Goal: Navigation & Orientation: Find specific page/section

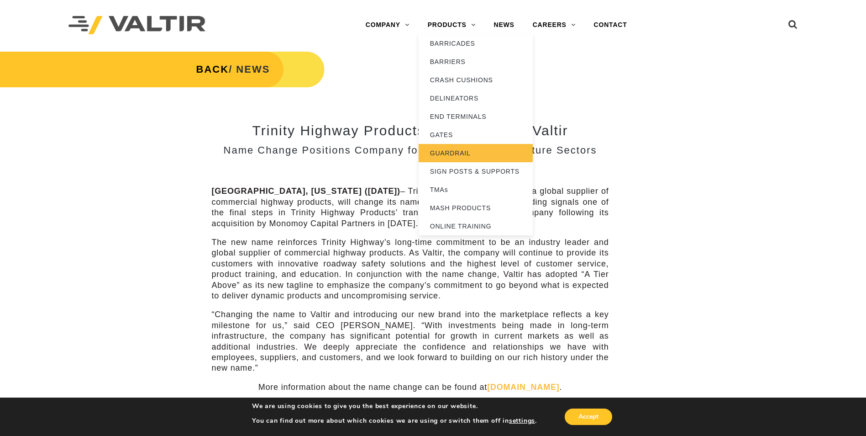
click at [459, 153] on link "GUARDRAIL" at bounding box center [476, 153] width 114 height 18
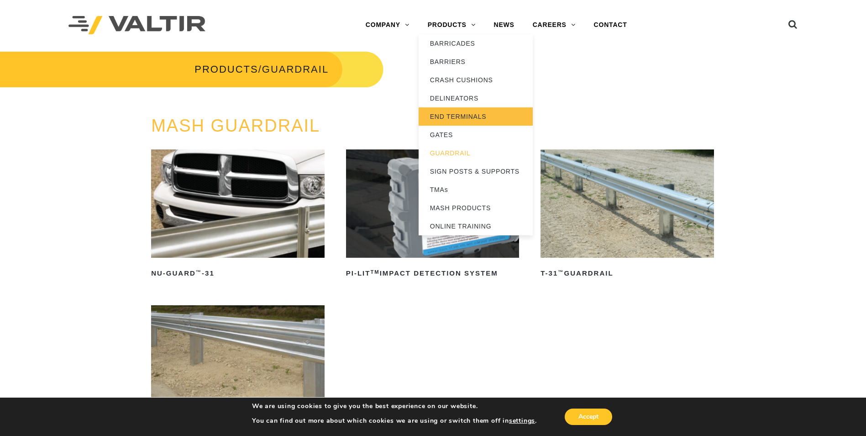
click at [459, 114] on link "END TERMINALS" at bounding box center [476, 116] width 114 height 18
